Goal: Information Seeking & Learning: Check status

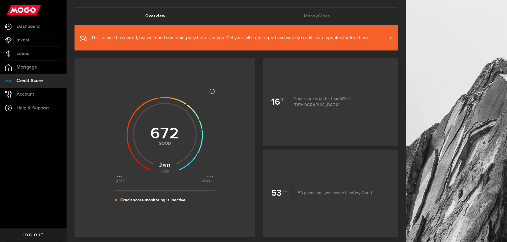
scroll to position [133, 0]
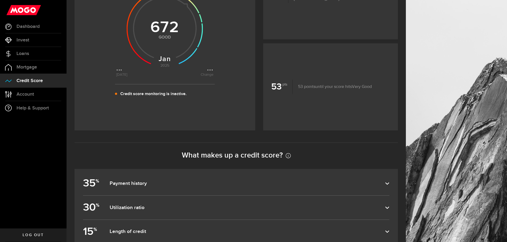
click at [133, 209] on dfn "Utilization ratio" at bounding box center [247, 208] width 275 height 6
click at [0, 0] on input "30 % Utilization ratio" at bounding box center [0, 0] width 0 height 0
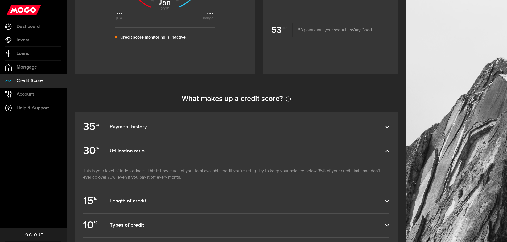
scroll to position [177, 0]
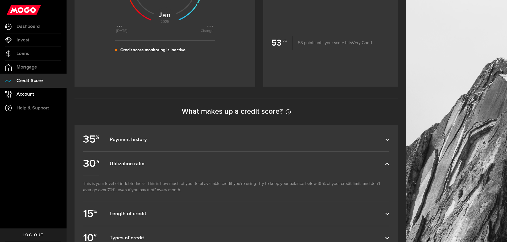
click at [43, 97] on link "Account Compte" at bounding box center [33, 94] width 67 height 13
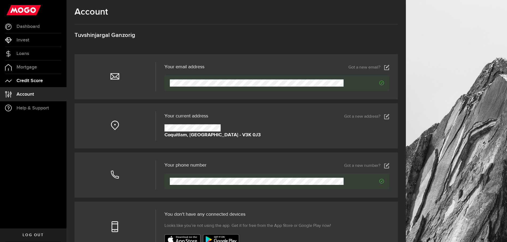
click at [44, 75] on link "Credit Score" at bounding box center [33, 80] width 67 height 13
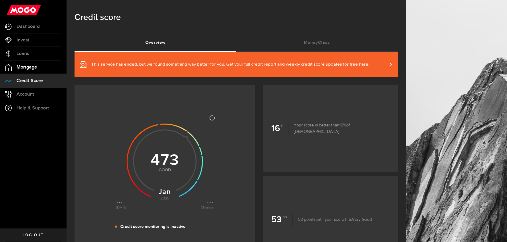
click at [46, 67] on link "Mortgage" at bounding box center [33, 67] width 67 height 13
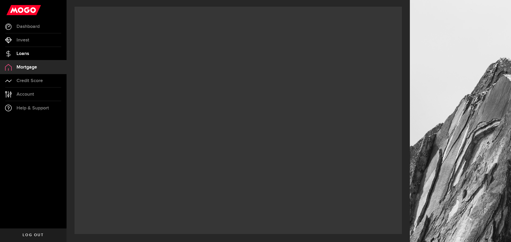
click at [45, 58] on link "Loans" at bounding box center [33, 53] width 67 height 13
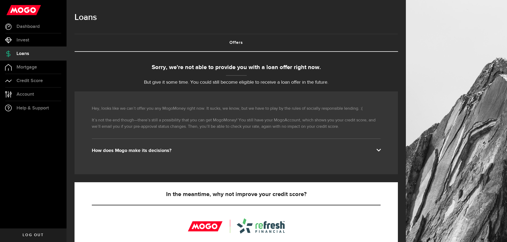
click at [235, 43] on link "Offers (requires attention)" at bounding box center [236, 42] width 323 height 17
click at [233, 73] on div "Sorry, we're not able to provide you with a loan offer right now. But give it s…" at bounding box center [236, 74] width 323 height 23
